Goal: Task Accomplishment & Management: Complete application form

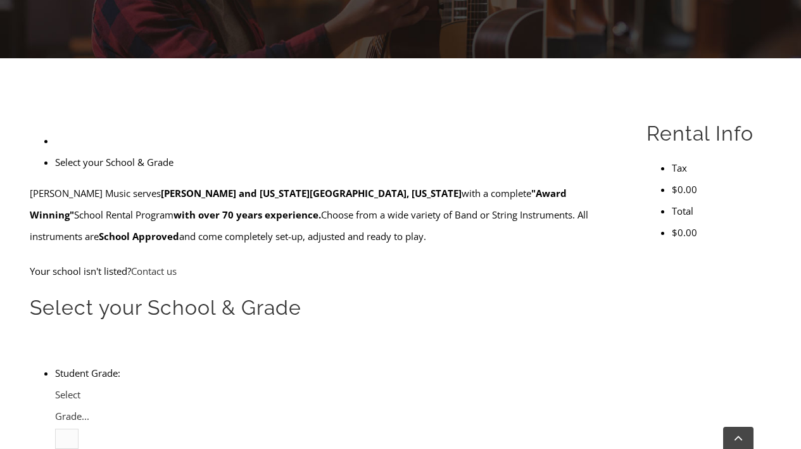
scroll to position [286, 0]
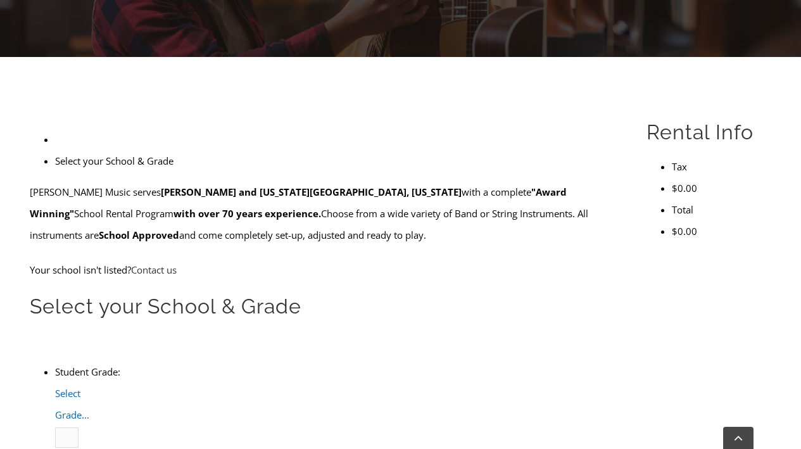
click at [89, 387] on span "Select Grade..." at bounding box center [72, 404] width 34 height 34
